Goal: Task Accomplishment & Management: Manage account settings

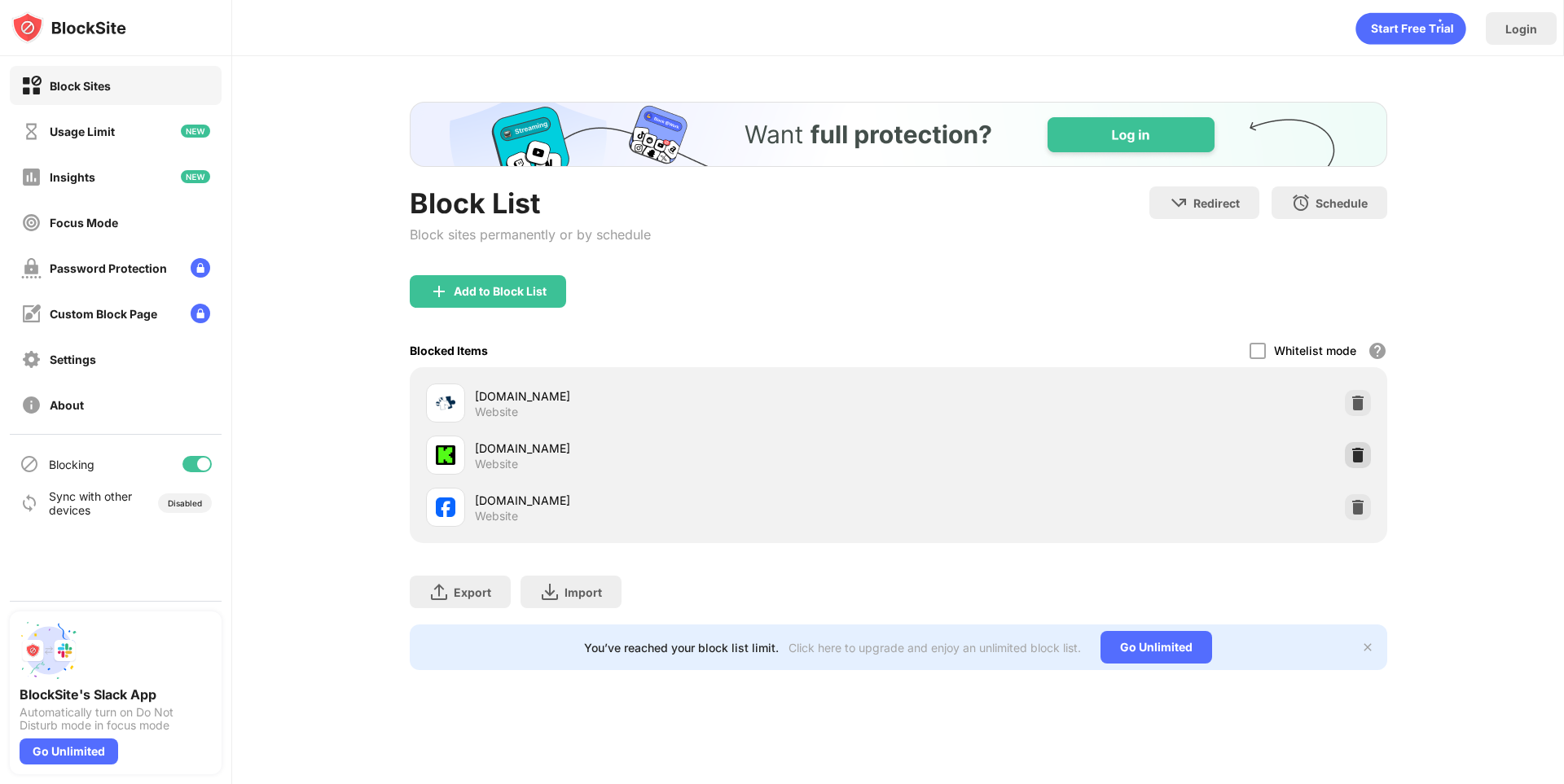
click at [1354, 456] on img at bounding box center [1358, 455] width 17 height 17
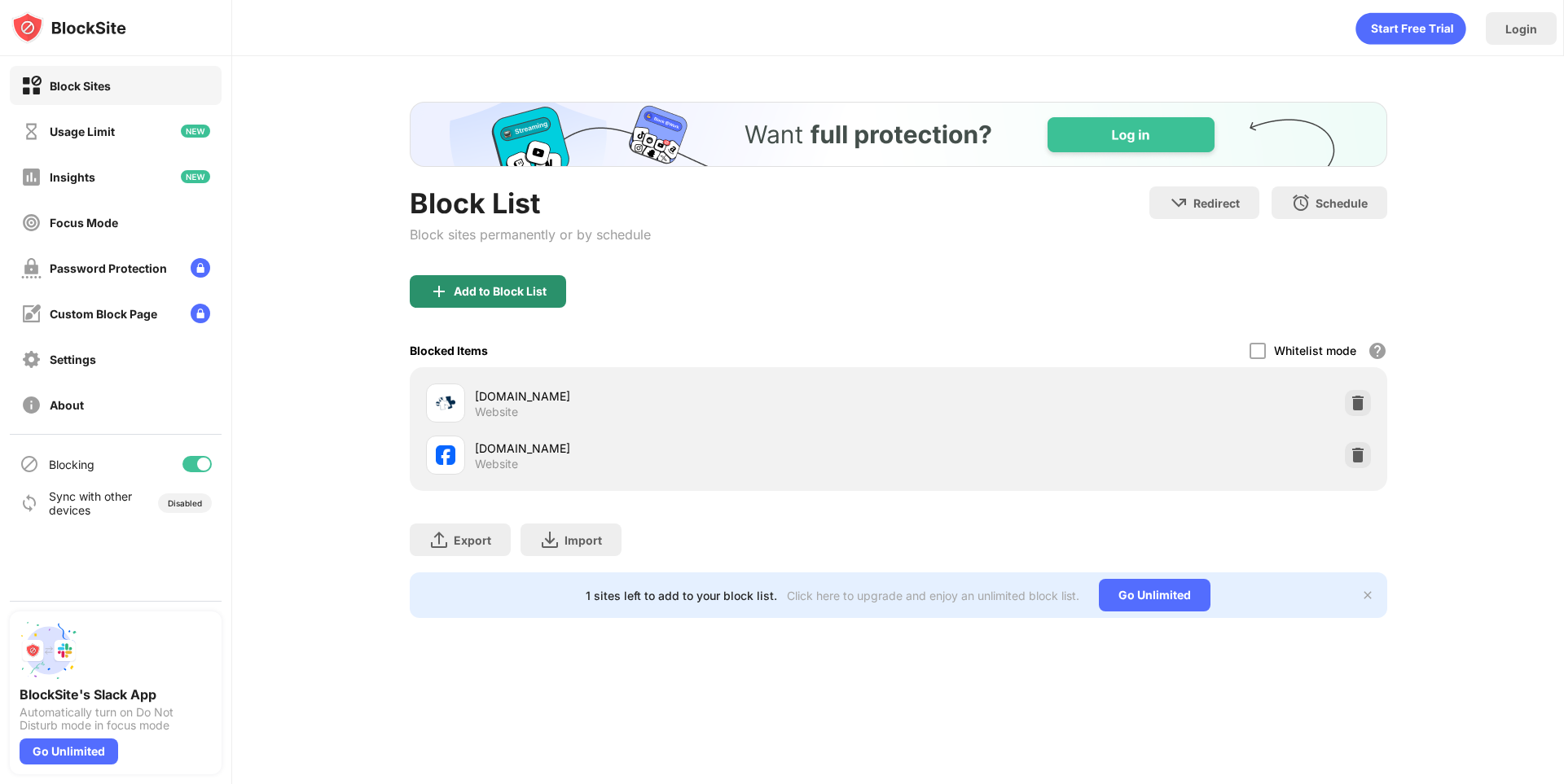
click at [519, 293] on div "Add to Block List" at bounding box center [501, 291] width 93 height 13
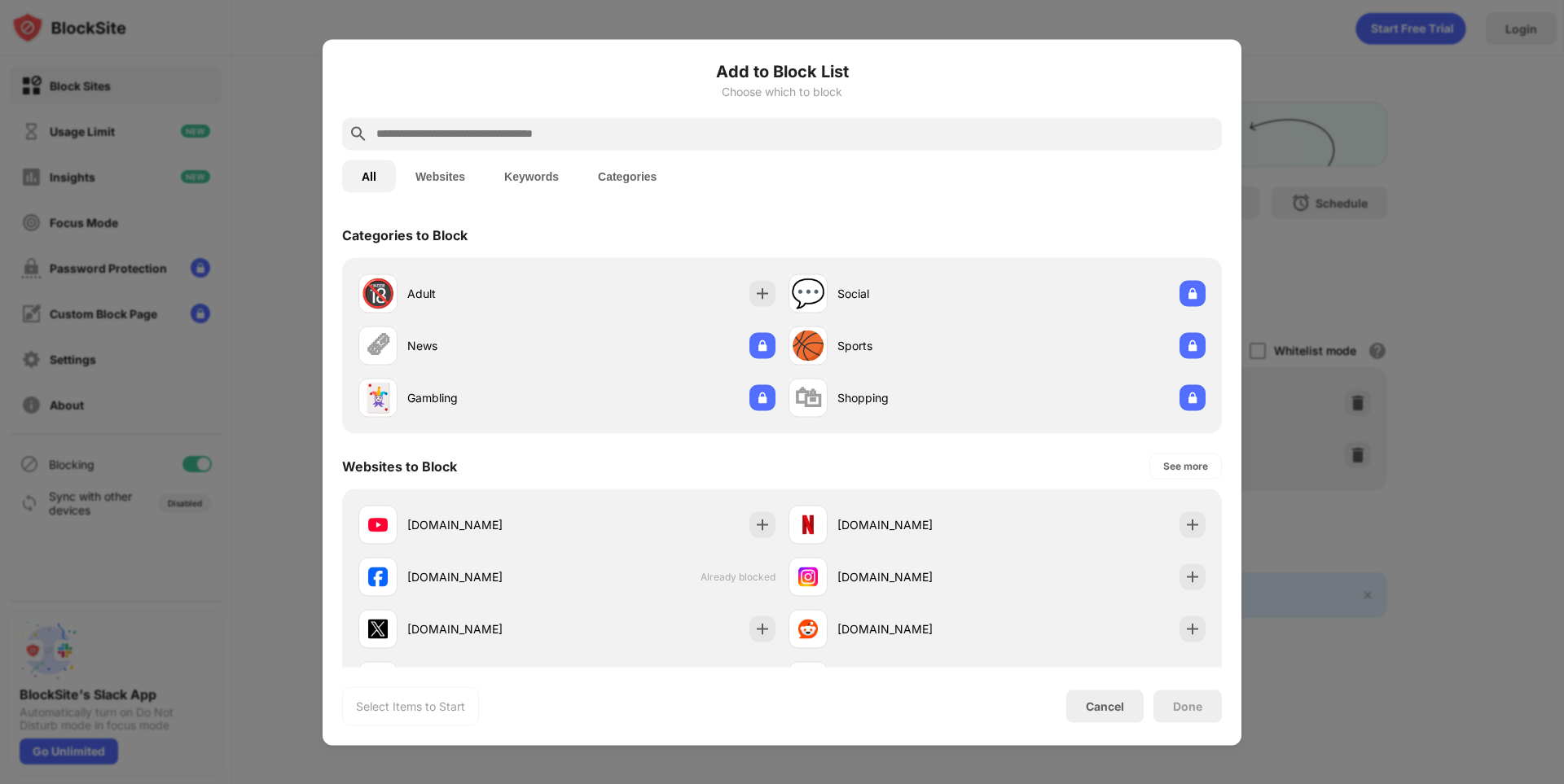
click at [450, 127] on input "text" at bounding box center [795, 133] width 841 height 19
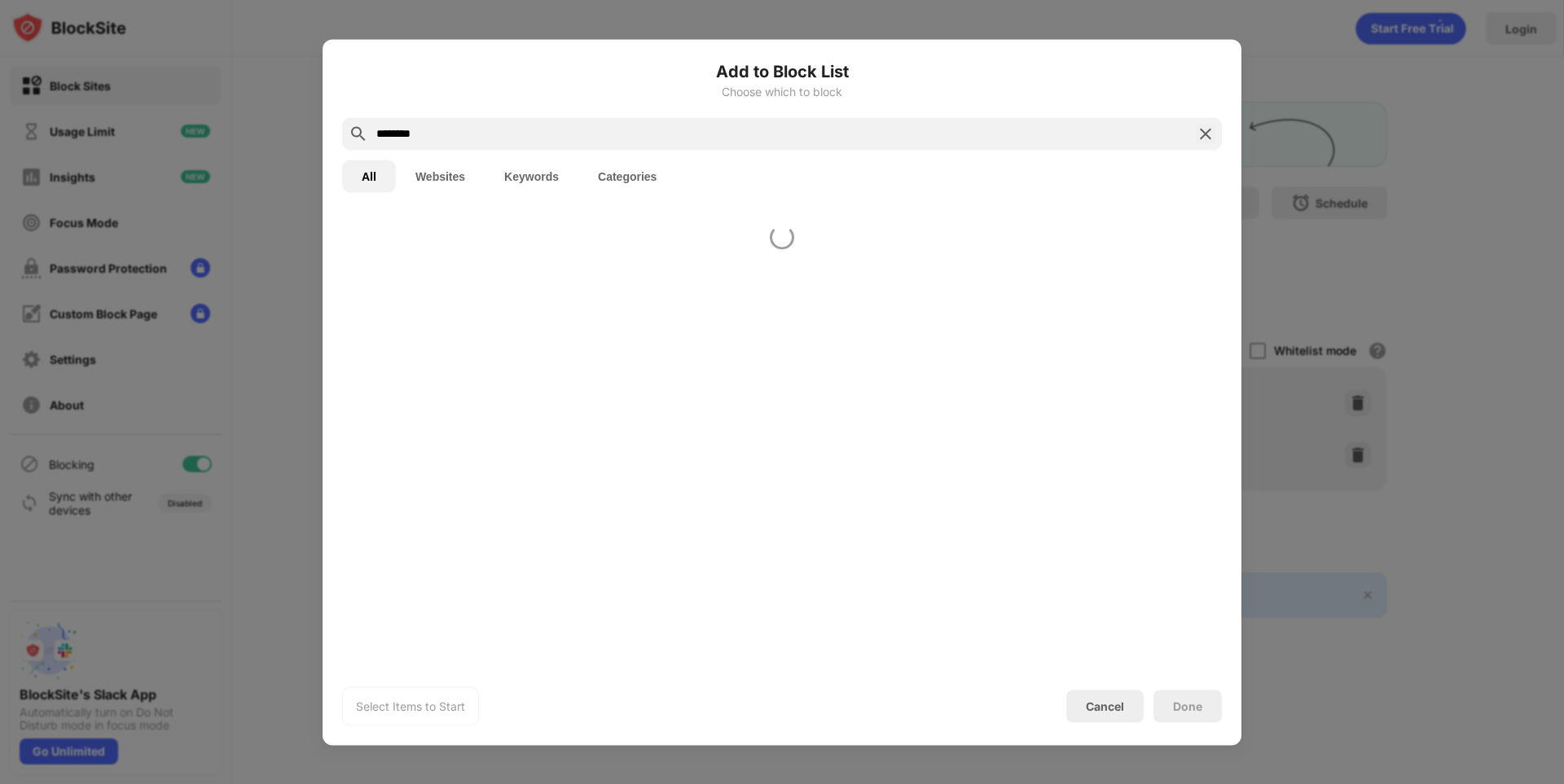
type input "********"
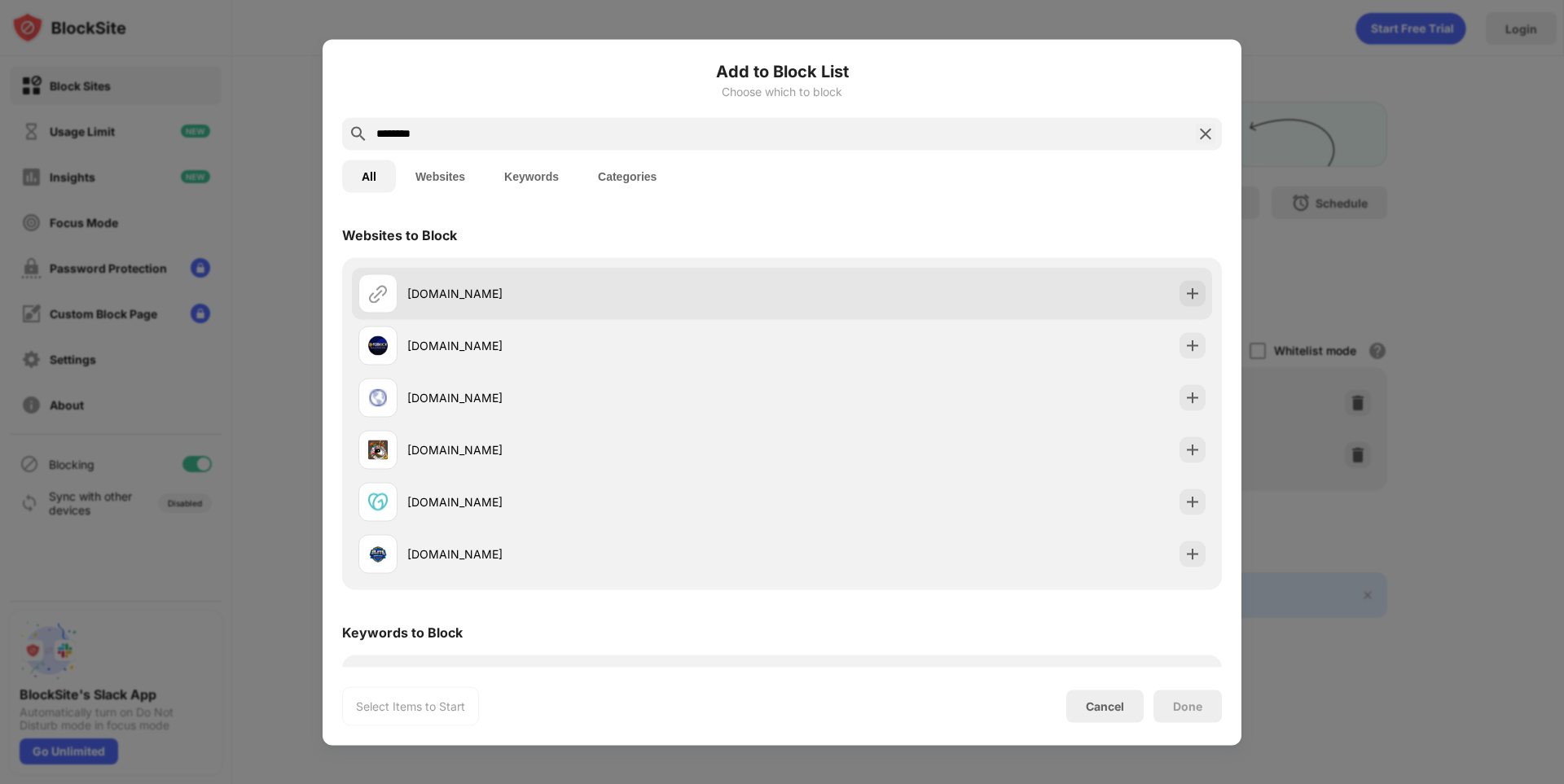
click at [565, 310] on div "kick.com" at bounding box center [570, 293] width 424 height 39
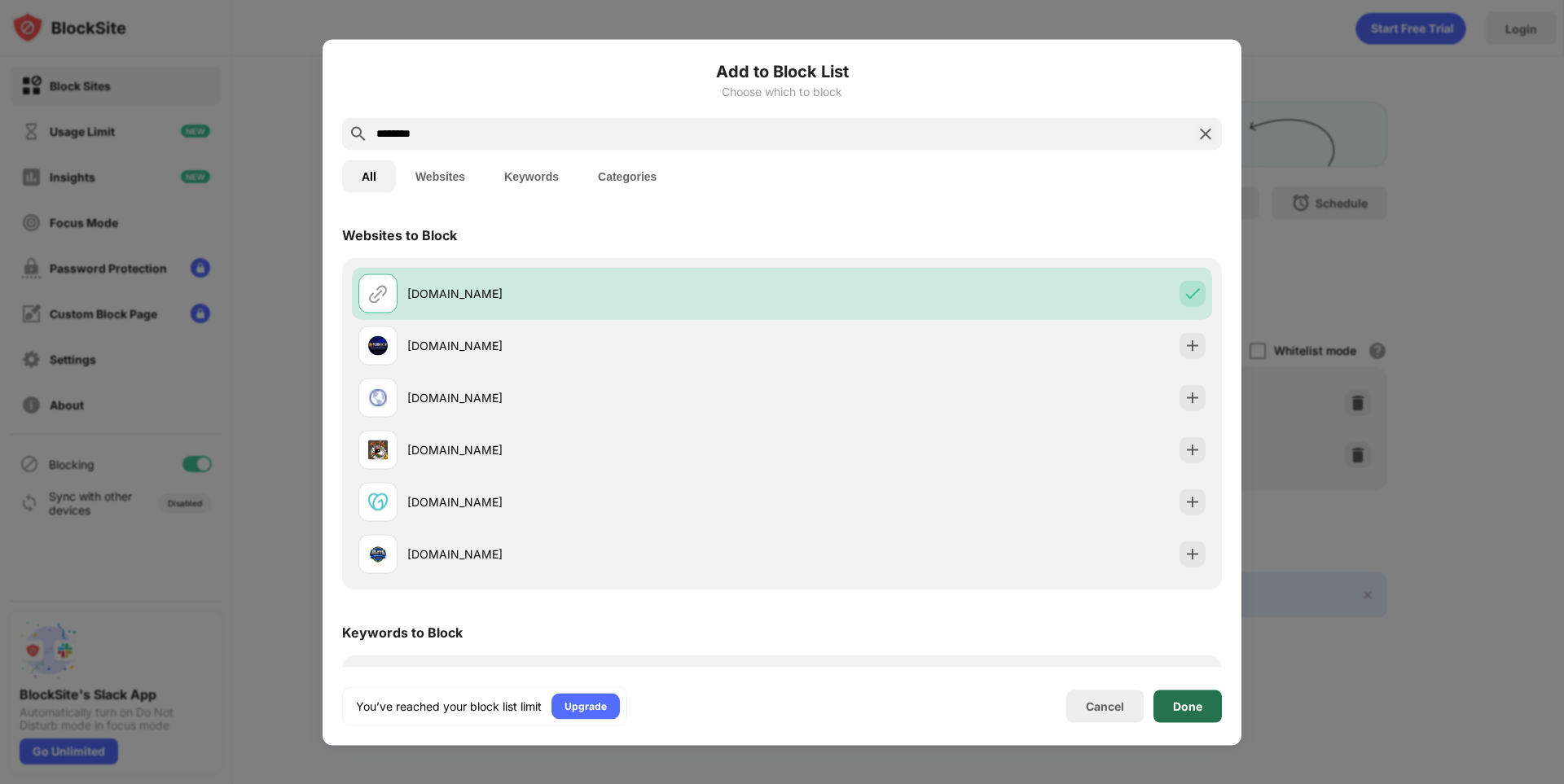
click at [1170, 708] on div "Done" at bounding box center [1188, 706] width 68 height 32
